Goal: Communication & Community: Answer question/provide support

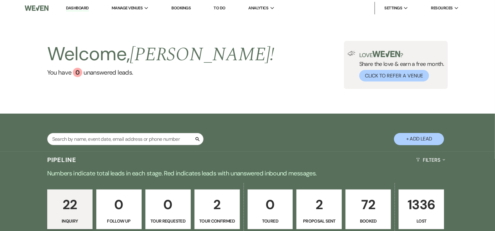
click at [213, 195] on p "2" at bounding box center [217, 205] width 37 height 21
select select "4"
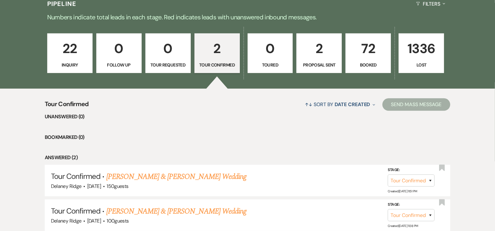
scroll to position [206, 0]
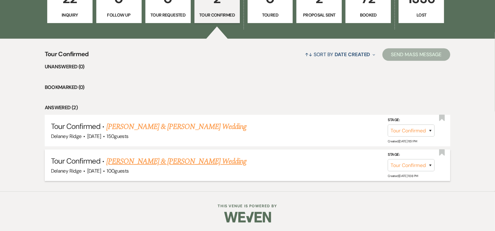
click at [153, 153] on li "Tour Confirmed · Kayla Hovis & Alan Christopher's Wedding Delaney Ridge · Oct 2…" at bounding box center [248, 166] width 406 height 32
click at [159, 161] on link "[PERSON_NAME] & [PERSON_NAME] Wedding" at bounding box center [176, 161] width 140 height 11
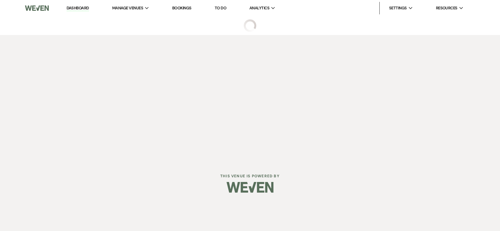
select select "4"
select select "5"
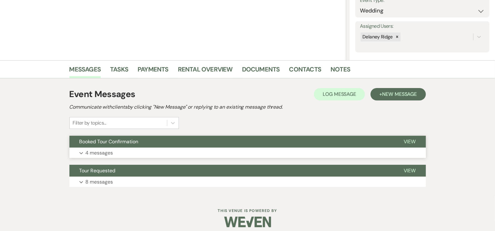
scroll to position [102, 0]
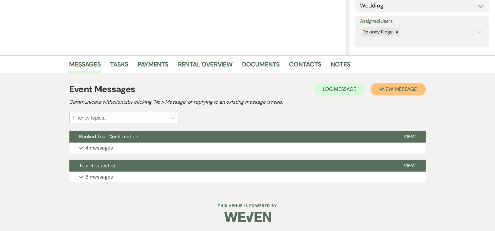
click at [385, 93] on button "+ New Message" at bounding box center [398, 89] width 55 height 13
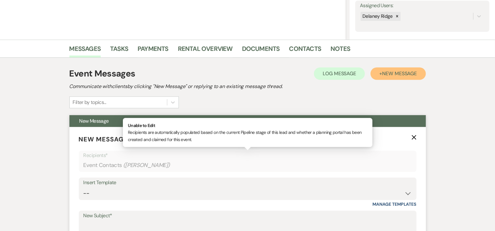
scroll to position [210, 0]
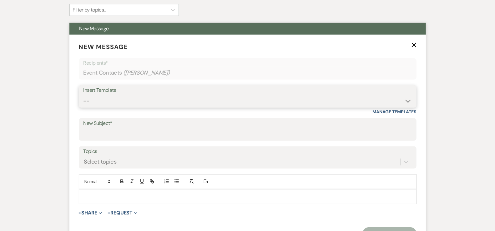
click at [175, 106] on select "-- Inquiry Follow Up - Let's Book a Tour! Booked Tour Confirmation Final Detail…" at bounding box center [247, 101] width 328 height 12
select select "1128"
click at [83, 95] on select "-- Inquiry Follow Up - Let's Book a Tour! Booked Tour Confirmation Final Detail…" at bounding box center [247, 101] width 328 height 12
type input "Tour Follow Up!"
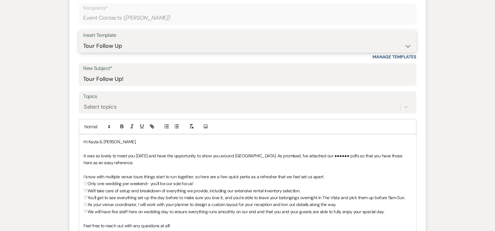
scroll to position [265, 0]
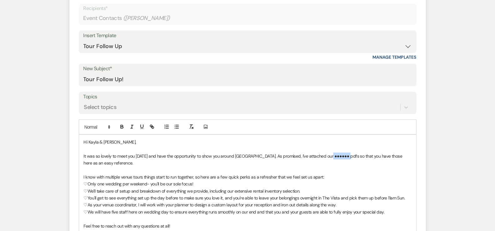
drag, startPoint x: 343, startPoint y: 156, endPoint x: 327, endPoint y: 155, distance: 16.0
click at [327, 155] on span "It was so lovely to meet you yesterday and have the opportunity to show you aro…" at bounding box center [244, 160] width 320 height 13
click at [154, 162] on p "It was so lovely to meet you [DATE] and have the opportunity to show you around…" at bounding box center [248, 160] width 328 height 14
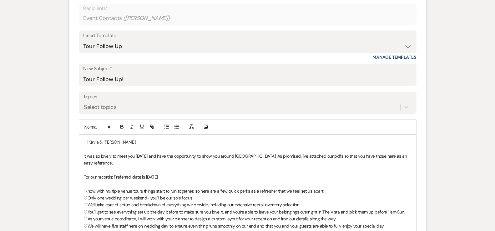
drag, startPoint x: 201, startPoint y: 175, endPoint x: 114, endPoint y: 178, distance: 87.0
click at [114, 178] on span "For our records: Preferred date is Saturday October 24th, 2026" at bounding box center [121, 178] width 74 height 6
click at [122, 127] on icon "button" at bounding box center [122, 127] width 6 height 6
click at [221, 179] on p "For our records: Preferred date is Saturday October 24th, 2026" at bounding box center [248, 177] width 328 height 7
click at [238, 174] on p "For our records: Preferred date is Saturday October 24th, 2026" at bounding box center [248, 177] width 328 height 7
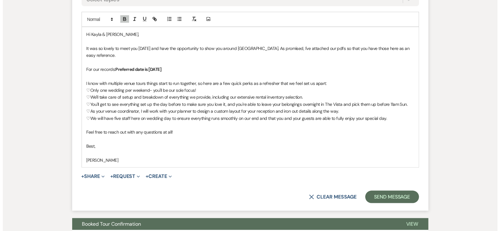
scroll to position [375, 0]
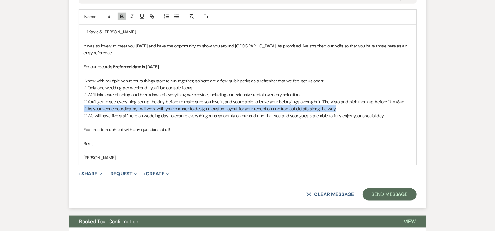
drag, startPoint x: 338, startPoint y: 108, endPoint x: 83, endPoint y: 109, distance: 255.2
click at [83, 109] on div "Hi Kayla & Alan, It was so lovely to meet you yesterday and have the opportunit…" at bounding box center [247, 95] width 337 height 140
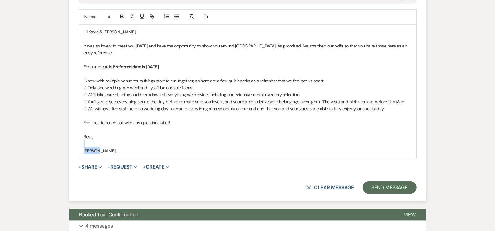
drag, startPoint x: 103, startPoint y: 150, endPoint x: 78, endPoint y: 140, distance: 27.5
click at [78, 140] on form "New Message X Saving draft... Recipients* Event Contacts ( Alan Christopher ) I…" at bounding box center [247, 36] width 357 height 332
click at [85, 168] on button "+ Share Expand" at bounding box center [90, 167] width 23 height 5
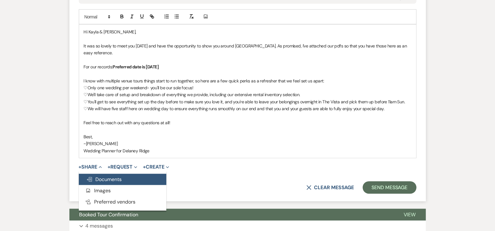
click at [98, 178] on span "Doc Upload Documents" at bounding box center [104, 179] width 36 height 7
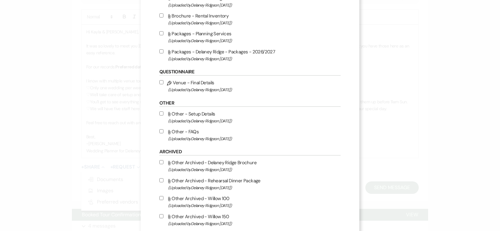
scroll to position [246, 0]
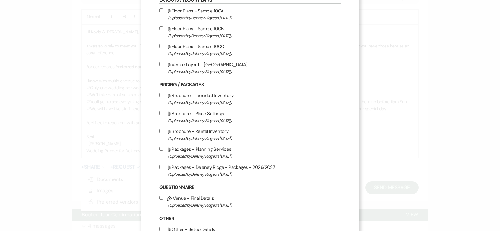
click at [159, 97] on input "Attach File Brochure - Included Inventory (Uploaded by Delaney Ridge on Aug 23r…" at bounding box center [161, 95] width 4 height 4
checkbox input "true"
click at [159, 111] on label "Attach File Brochure - Place Settings (Uploaded by Delaney Ridge on Aug 23rd, 2…" at bounding box center [249, 117] width 181 height 15
click at [159, 111] on input "Attach File Brochure - Place Settings (Uploaded by Delaney Ridge on Aug 23rd, 2…" at bounding box center [161, 113] width 4 height 4
checkbox input "true"
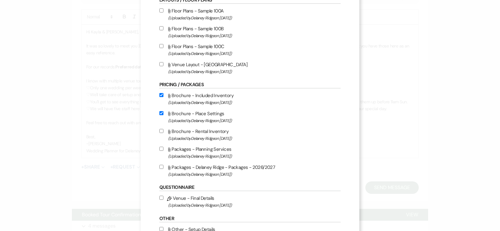
click at [159, 132] on input "Attach File Brochure - Rental Inventory (Uploaded by Delaney Ridge on Aug 24th,…" at bounding box center [161, 131] width 4 height 4
checkbox input "true"
click at [159, 150] on input "Attach File Packages - Planning Services (Uploaded by Delaney Ridge on Jul 3rd,…" at bounding box center [161, 149] width 4 height 4
click at [160, 151] on input "Attach File Packages - Planning Services (Uploaded by Delaney Ridge on Jul 3rd,…" at bounding box center [161, 149] width 4 height 4
checkbox input "false"
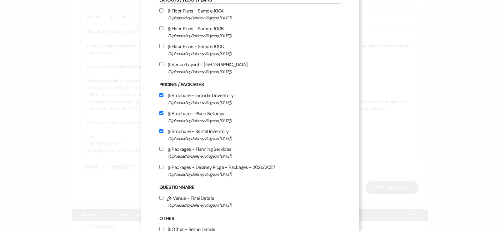
click at [161, 169] on label "Attach File Packages - Delaney Ridge - Packages - 2026/2027 (Uploaded by Delane…" at bounding box center [249, 171] width 181 height 15
click at [161, 169] on input "Attach File Packages - Delaney Ridge - Packages - 2026/2027 (Uploaded by Delane…" at bounding box center [161, 167] width 4 height 4
checkbox input "true"
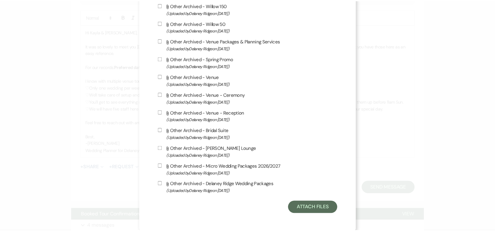
scroll to position [578, 0]
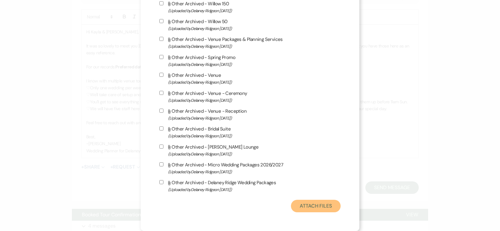
click at [322, 203] on button "Attach Files" at bounding box center [316, 206] width 50 height 13
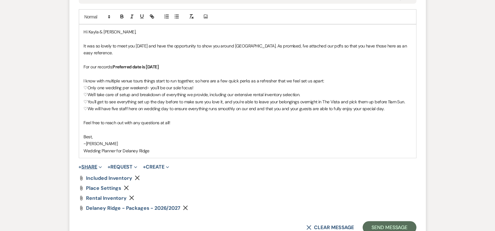
click at [100, 164] on span "Expand" at bounding box center [99, 167] width 5 height 7
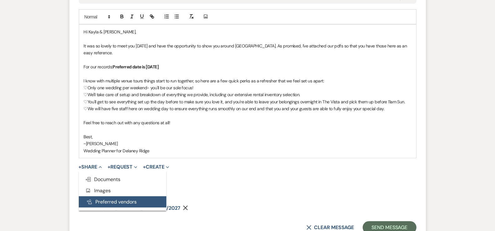
click at [120, 202] on button "Pref Vendors Preferred vendors" at bounding box center [123, 202] width 88 height 11
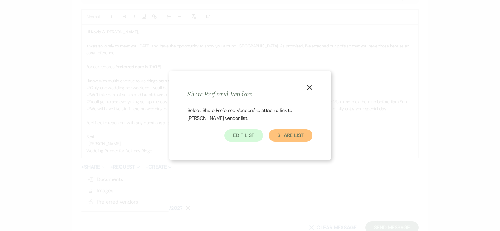
click at [282, 135] on button "Share List" at bounding box center [291, 135] width 44 height 13
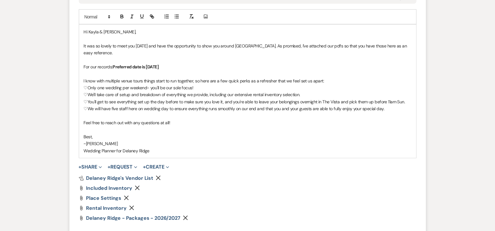
click at [237, 176] on div "Pref Vendors Delaney Ridge's Vendor List Remove" at bounding box center [248, 178] width 338 height 5
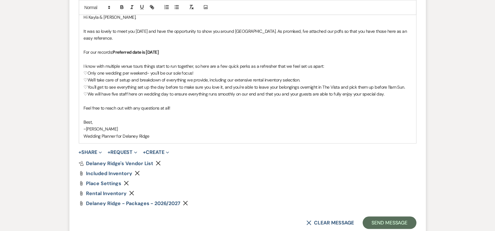
scroll to position [399, 0]
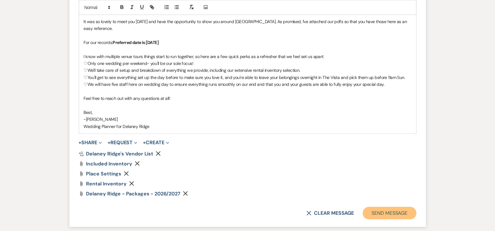
click at [398, 207] on button "Send Message" at bounding box center [389, 213] width 53 height 13
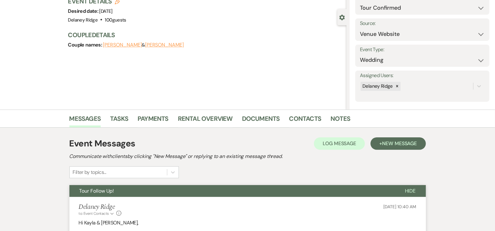
scroll to position [0, 0]
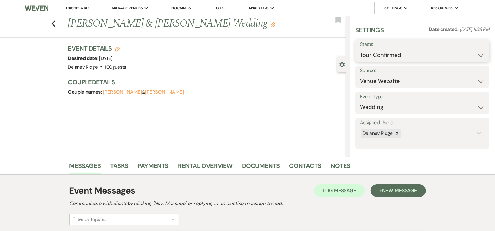
click at [392, 55] on select "Inquiry Follow Up Tour Requested Tour Confirmed Toured Proposal Sent Booked Lost" at bounding box center [422, 55] width 125 height 12
select select "5"
click at [360, 49] on select "Inquiry Follow Up Tour Requested Tour Confirmed Toured Proposal Sent Booked Lost" at bounding box center [422, 55] width 125 height 12
click at [463, 48] on button "Save" at bounding box center [475, 50] width 28 height 13
click at [77, 7] on link "Dashboard" at bounding box center [77, 8] width 23 height 6
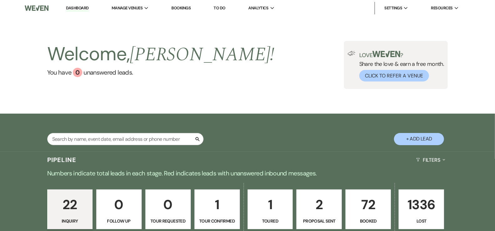
click at [261, 81] on div "Welcome, Delaney ! You have 0 unanswered lead s . Love ? Share the love & earn …" at bounding box center [248, 65] width 450 height 48
click at [250, 51] on div "Welcome, Delaney ! You have 0 unanswered lead s . Love ? Share the love & earn …" at bounding box center [248, 65] width 450 height 48
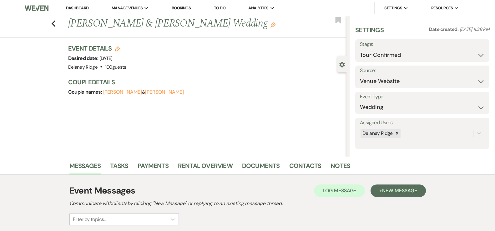
select select "1128"
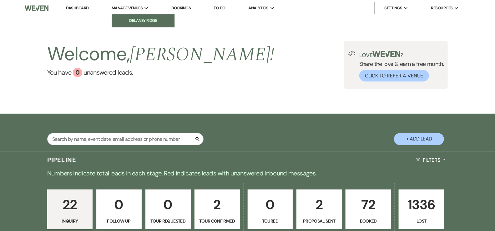
click at [152, 22] on li "Delaney Ridge" at bounding box center [143, 21] width 56 height 6
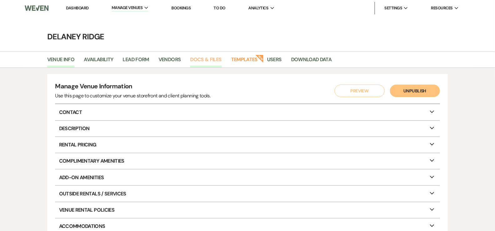
click at [215, 60] on link "Docs & Files" at bounding box center [205, 62] width 31 height 12
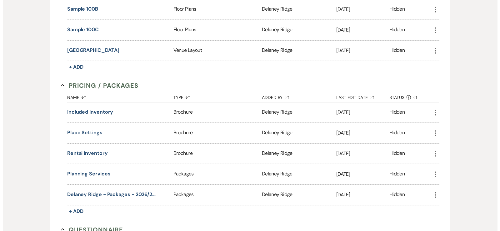
scroll to position [441, 0]
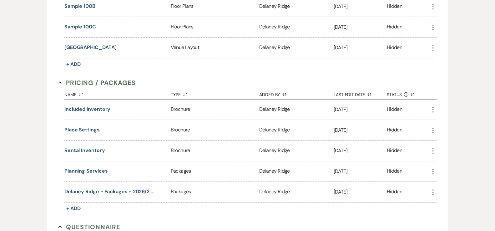
click at [96, 173] on div "Planning Services" at bounding box center [117, 172] width 106 height 20
click at [96, 170] on button "Planning Services" at bounding box center [85, 172] width 43 height 8
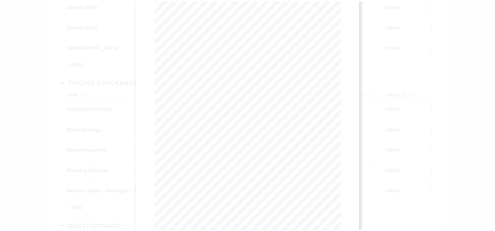
scroll to position [0, 0]
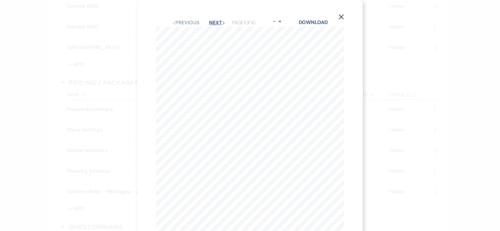
click at [217, 24] on button "Next Next" at bounding box center [217, 22] width 16 height 5
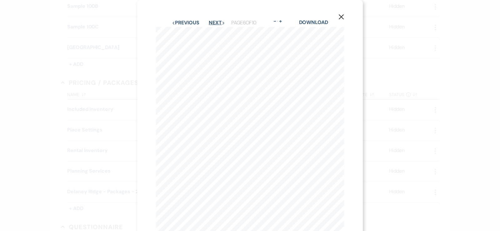
click at [217, 24] on button "Next Next" at bounding box center [217, 22] width 16 height 5
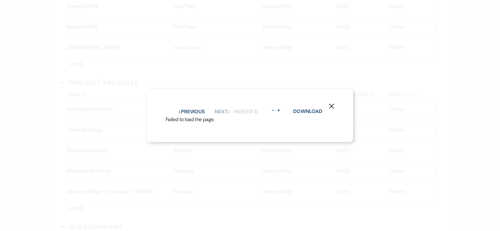
click at [333, 104] on icon "X" at bounding box center [332, 107] width 6 height 6
